Goal: Information Seeking & Learning: Find specific fact

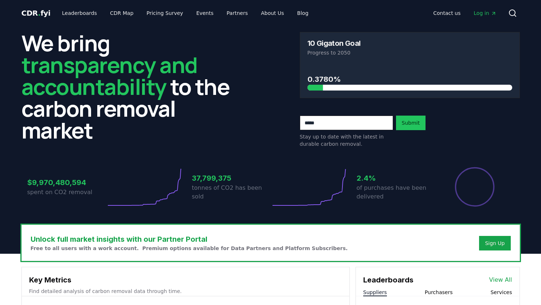
click at [80, 14] on link "Leaderboards" at bounding box center [79, 13] width 47 height 13
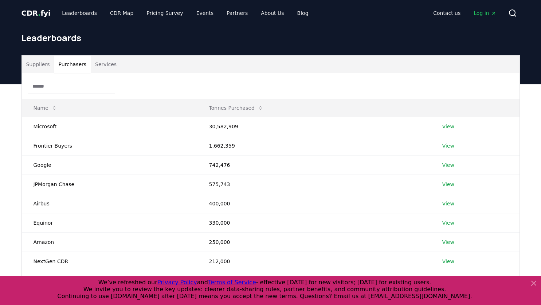
click at [68, 66] on button "Purchasers" at bounding box center [72, 64] width 37 height 17
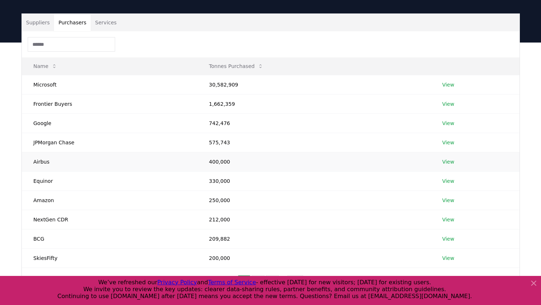
scroll to position [56, 0]
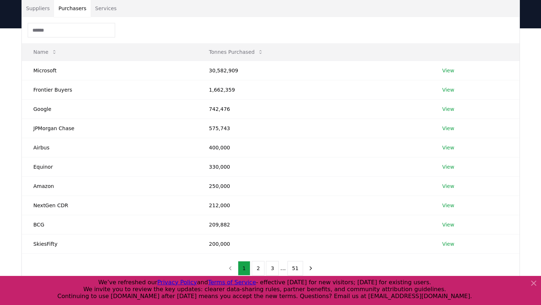
click at [56, 28] on input at bounding box center [71, 30] width 87 height 15
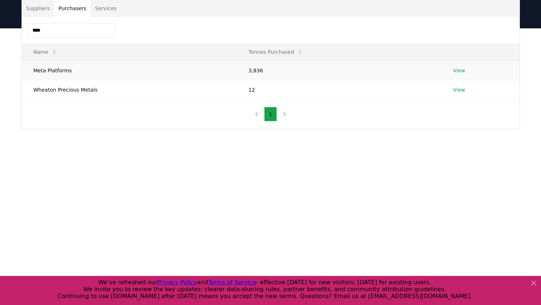
type input "****"
click at [40, 70] on td "Meta Platforms" at bounding box center [129, 70] width 215 height 19
click at [459, 70] on link "View" at bounding box center [459, 70] width 12 height 7
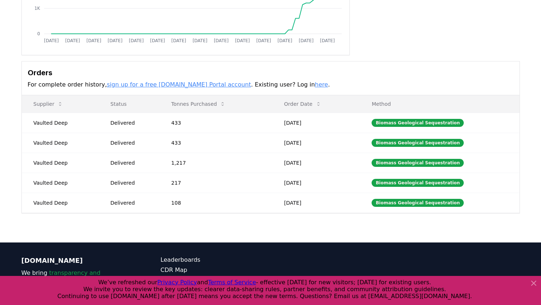
scroll to position [155, 0]
